Goal: Task Accomplishment & Management: Use online tool/utility

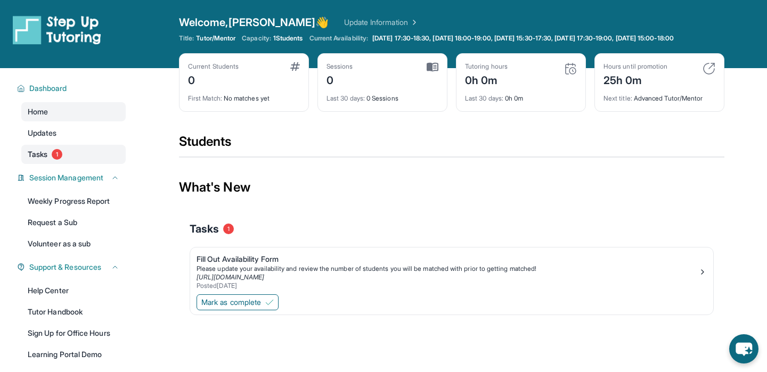
click at [40, 158] on span "Tasks" at bounding box center [38, 154] width 20 height 11
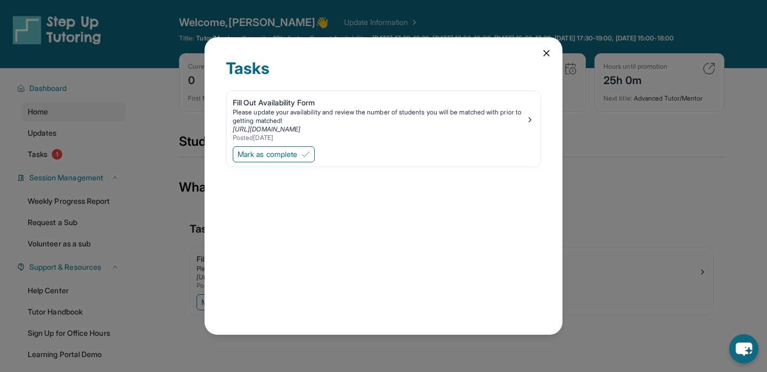
click at [544, 51] on icon at bounding box center [546, 53] width 5 height 5
